Goal: Check status: Check status

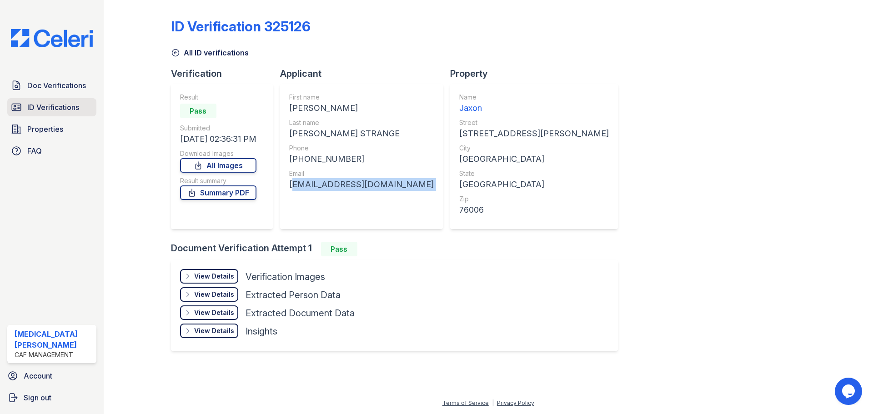
click at [54, 109] on span "ID Verifications" at bounding box center [53, 107] width 52 height 11
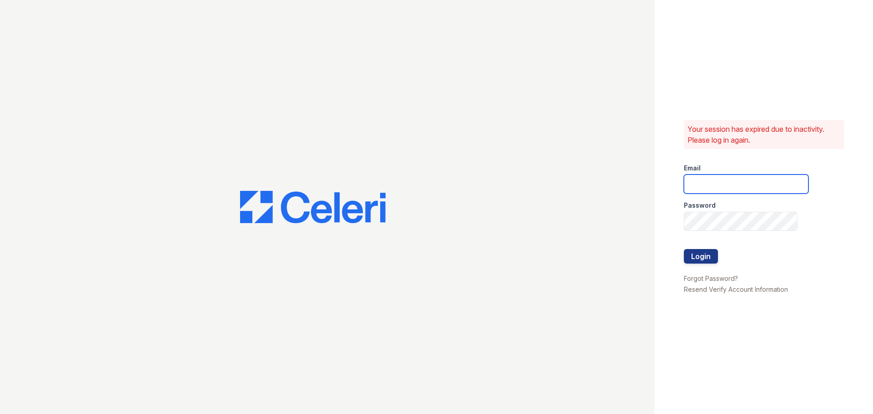
type input "[EMAIL_ADDRESS][DOMAIN_NAME]"
click at [690, 257] on button "Login" at bounding box center [701, 256] width 34 height 15
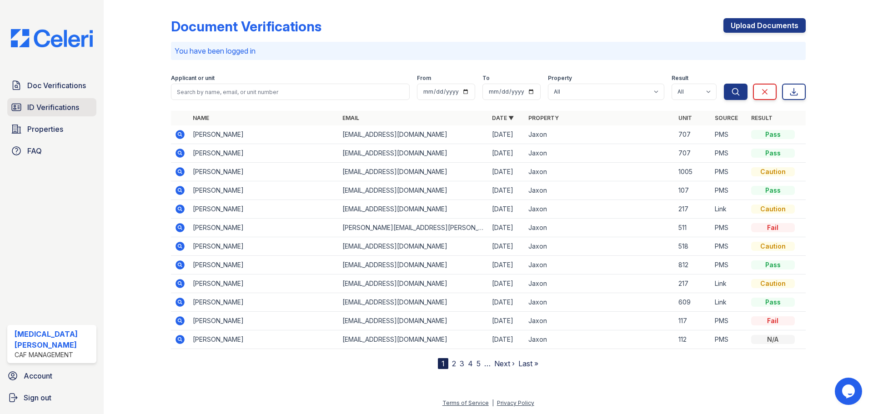
click at [72, 111] on span "ID Verifications" at bounding box center [53, 107] width 52 height 11
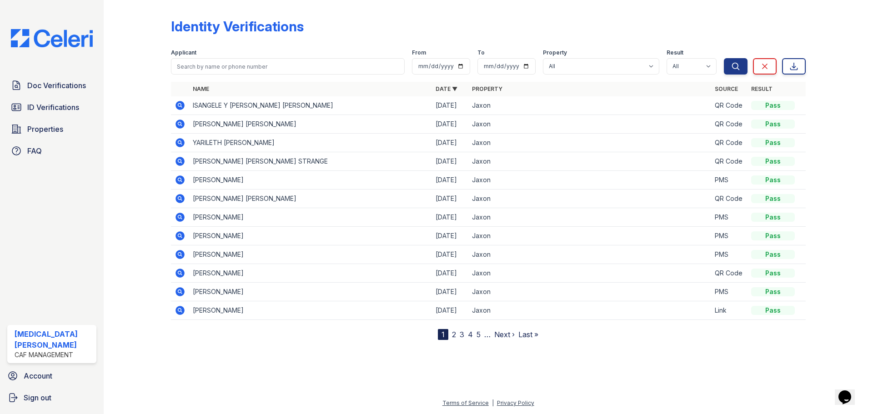
click at [149, 82] on div at bounding box center [144, 172] width 53 height 337
click at [143, 80] on div at bounding box center [144, 172] width 53 height 337
click at [138, 74] on div at bounding box center [144, 172] width 53 height 337
click at [312, 35] on div "Identity Verifications" at bounding box center [488, 30] width 635 height 24
click at [357, 27] on div "Identity Verifications" at bounding box center [488, 30] width 635 height 24
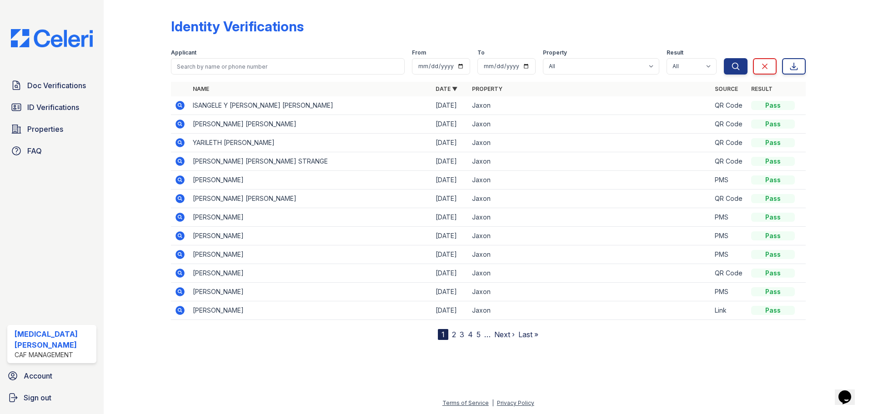
click at [292, 33] on div "Identity Verifications" at bounding box center [237, 26] width 133 height 16
click at [336, 21] on div "Identity Verifications" at bounding box center [488, 30] width 635 height 24
